Goal: Information Seeking & Learning: Get advice/opinions

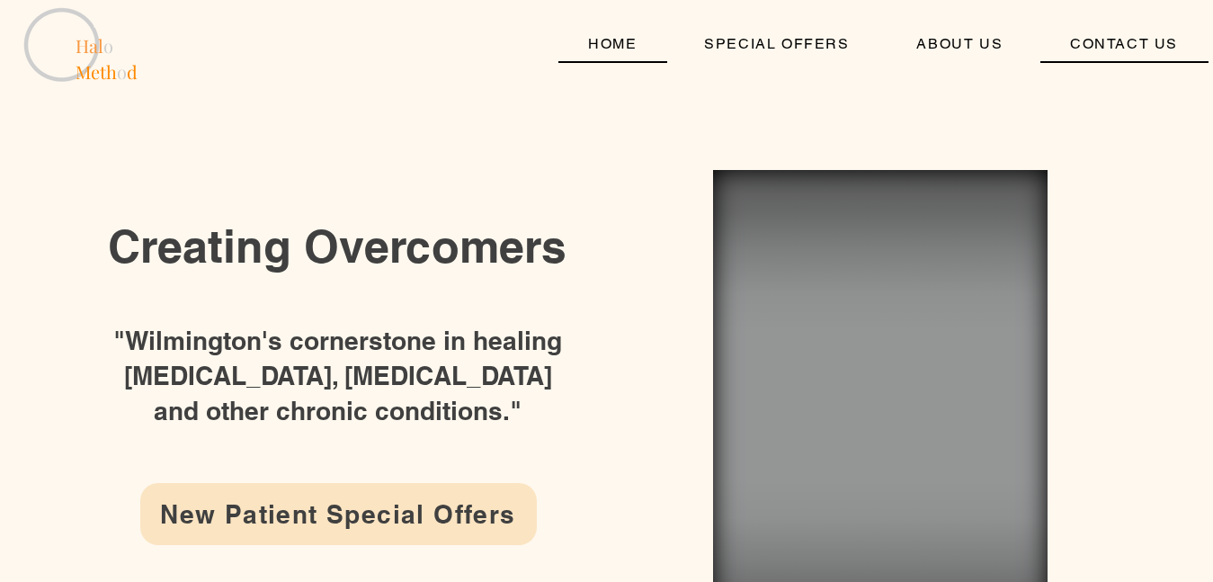
click at [1103, 48] on span "CONTACT US" at bounding box center [1124, 43] width 108 height 17
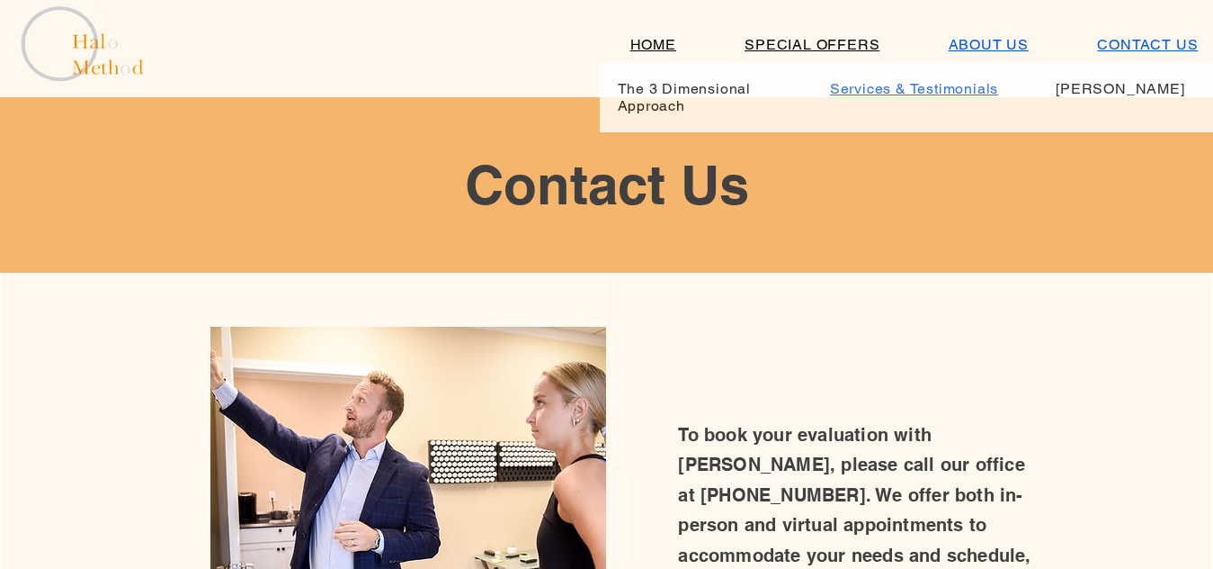
click at [961, 75] on link "Services & Testimonials" at bounding box center [914, 88] width 199 height 35
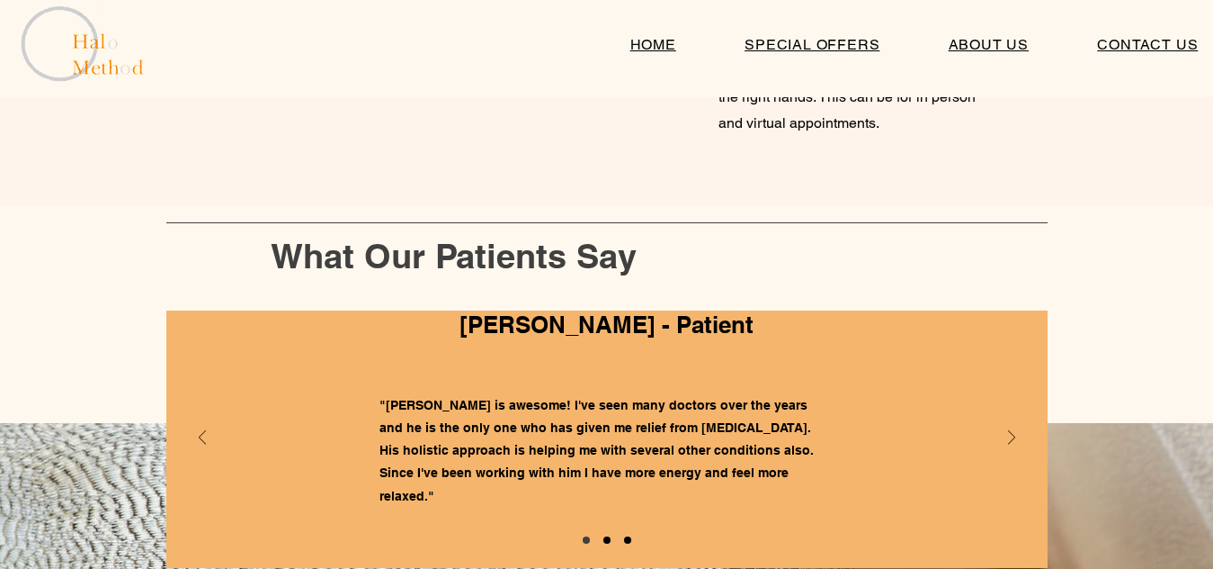
scroll to position [1259, 0]
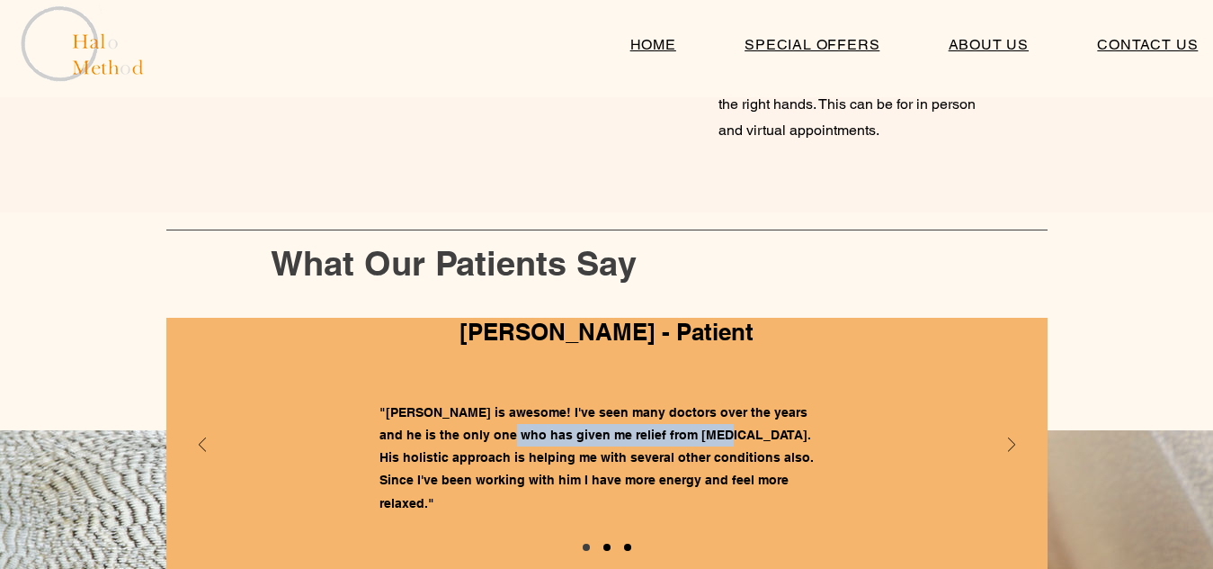
drag, startPoint x: 654, startPoint y: 443, endPoint x: 364, endPoint y: 431, distance: 289.9
click at [375, 434] on div "[PERSON_NAME] - Patient "[PERSON_NAME] is awesome! I've seen many doctors over …" at bounding box center [607, 446] width 882 height 257
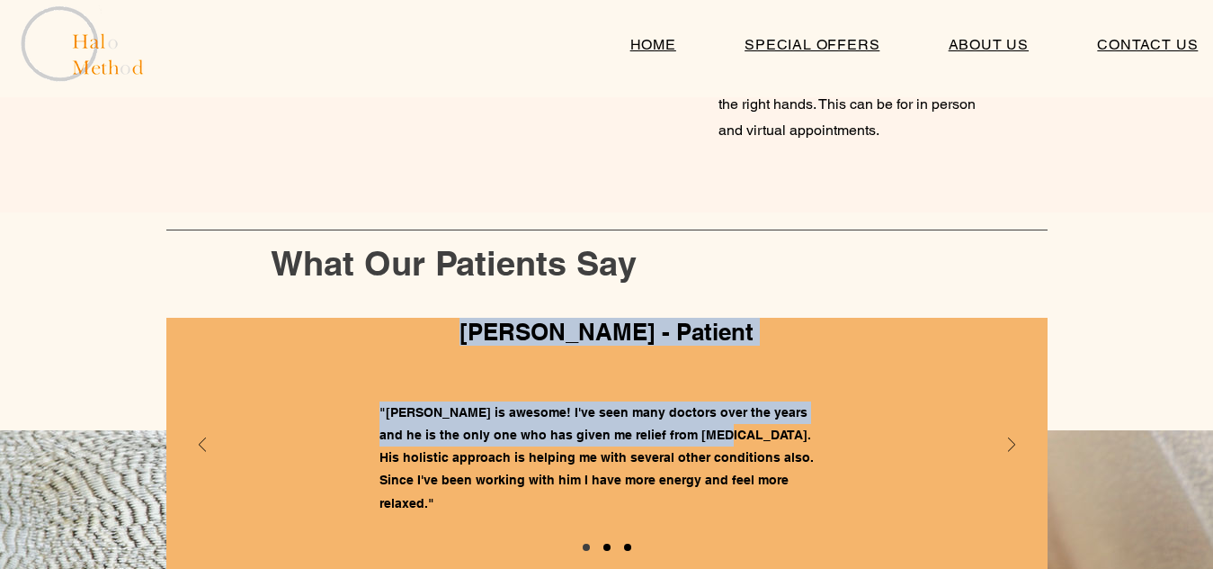
click at [208, 442] on div "Slideshow" at bounding box center [607, 446] width 882 height 257
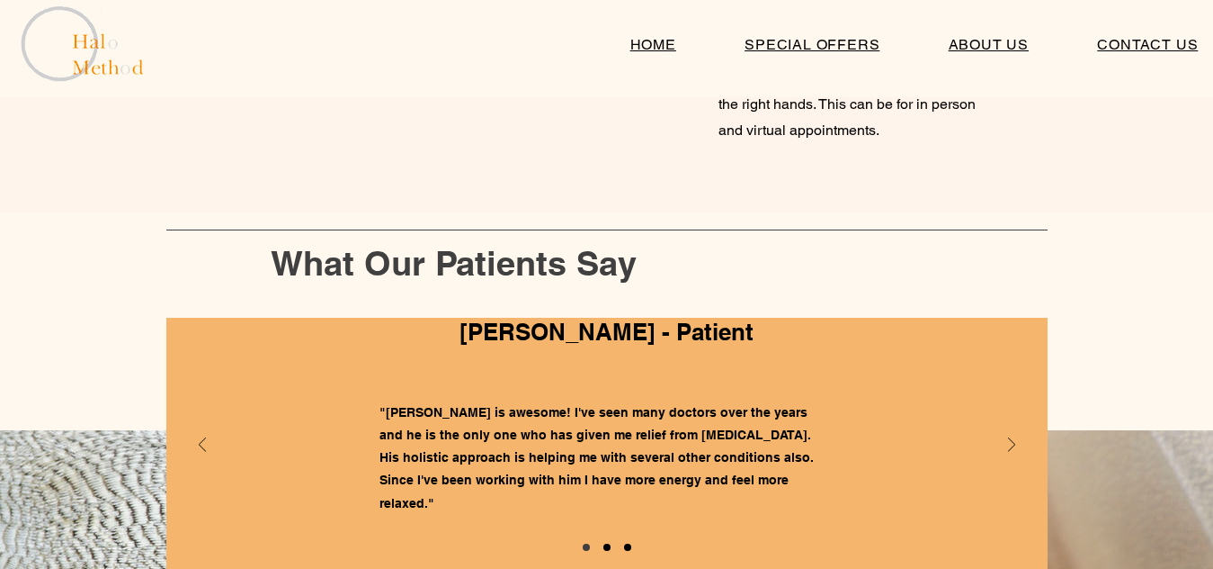
click at [206, 440] on div "Slideshow" at bounding box center [607, 446] width 882 height 257
click at [199, 440] on icon "Previous" at bounding box center [202, 444] width 7 height 14
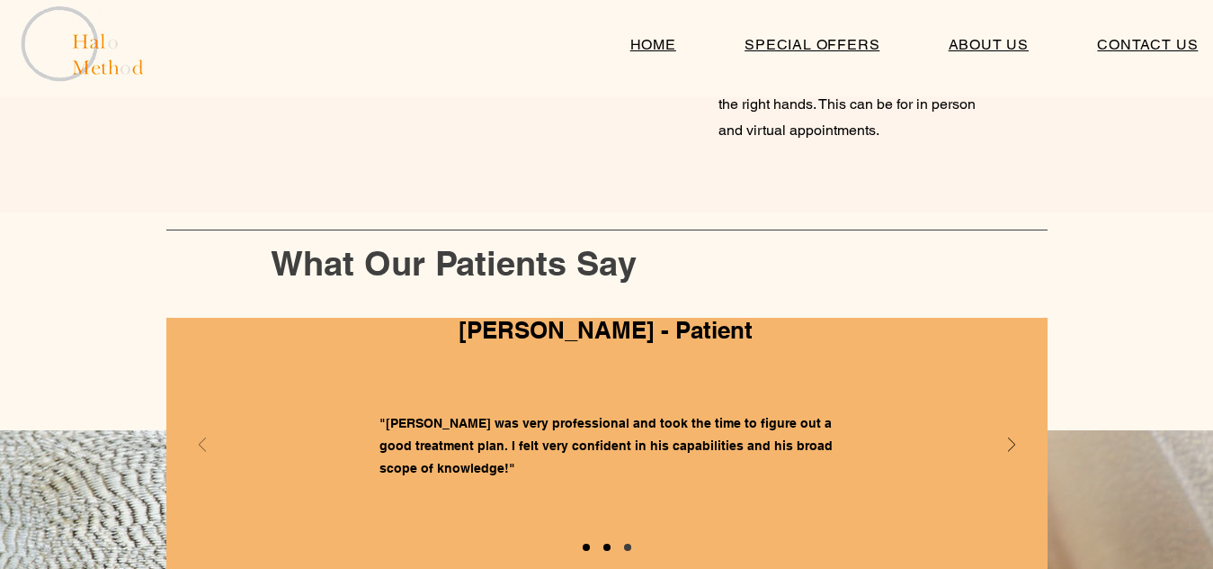
click at [199, 440] on icon "Previous" at bounding box center [202, 444] width 7 height 14
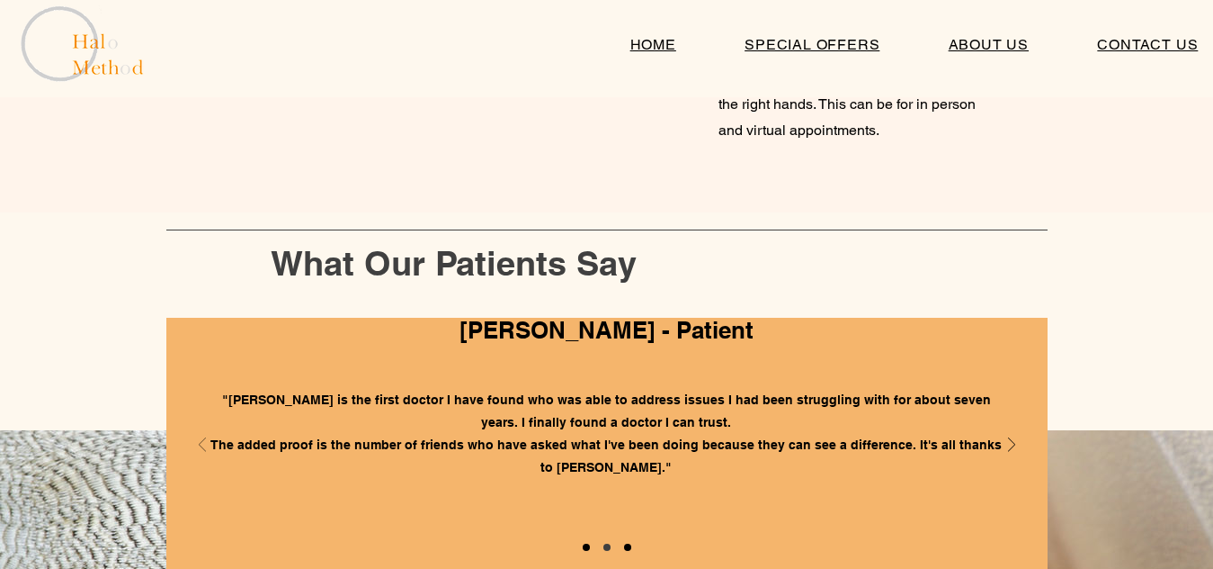
click at [199, 440] on icon "Previous" at bounding box center [202, 444] width 7 height 14
